Goal: Transaction & Acquisition: Purchase product/service

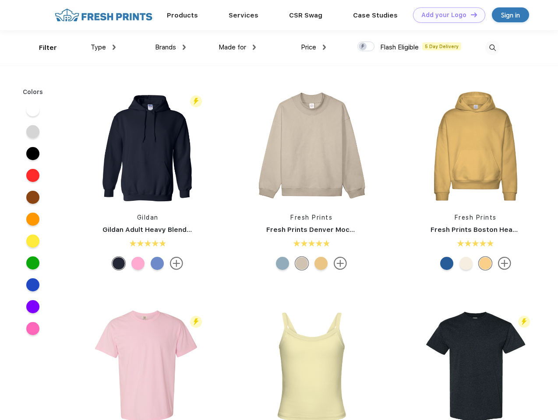
scroll to position [0, 0]
click at [446, 15] on link "Add your Logo Design Tool" at bounding box center [449, 14] width 72 height 15
click at [0, 0] on div "Design Tool" at bounding box center [0, 0] width 0 height 0
click at [470, 14] on link "Add your Logo Design Tool" at bounding box center [449, 14] width 72 height 15
click at [42, 48] on div "Filter" at bounding box center [48, 48] width 18 height 10
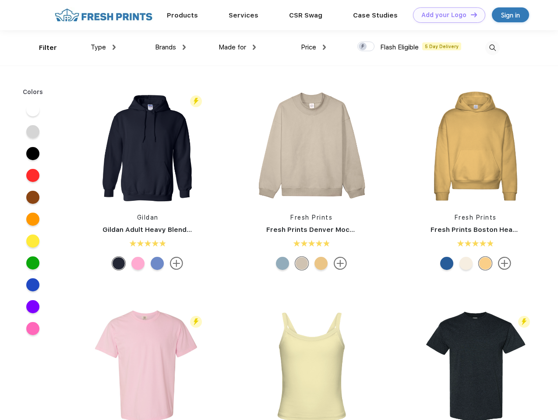
click at [103, 47] on span "Type" at bounding box center [98, 47] width 15 height 8
click at [170, 47] on span "Brands" at bounding box center [165, 47] width 21 height 8
click at [237, 47] on span "Made for" at bounding box center [233, 47] width 28 height 8
click at [314, 47] on span "Price" at bounding box center [308, 47] width 15 height 8
click at [366, 47] on div at bounding box center [365, 47] width 17 height 10
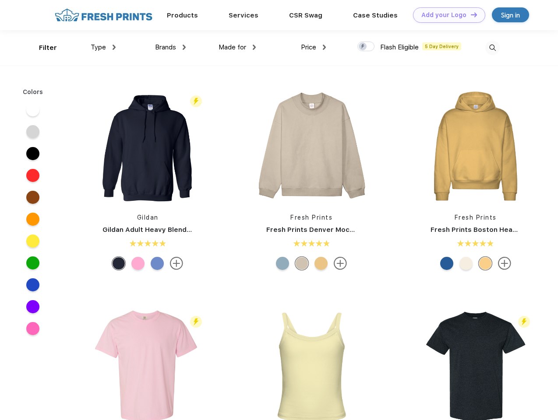
click at [363, 47] on input "checkbox" at bounding box center [360, 44] width 6 height 6
click at [492, 48] on img at bounding box center [492, 48] width 14 height 14
